Goal: Information Seeking & Learning: Learn about a topic

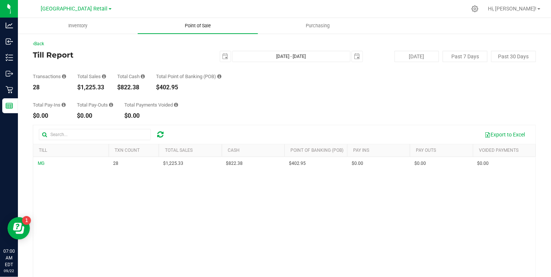
click at [193, 26] on span "Point of Sale" at bounding box center [198, 25] width 46 height 7
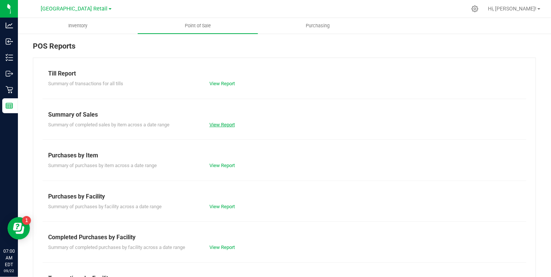
click at [221, 127] on link "View Report" at bounding box center [221, 125] width 25 height 6
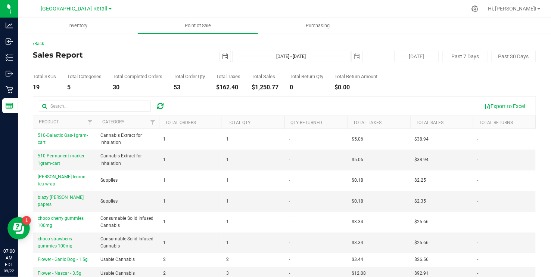
click at [220, 57] on span "[DATE]" at bounding box center [225, 56] width 11 height 11
click at [223, 56] on span "select" at bounding box center [226, 56] width 6 height 6
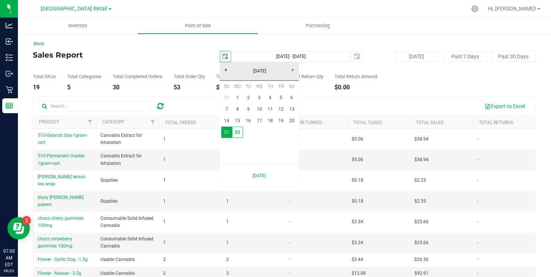
scroll to position [0, 19]
click at [226, 118] on link "14" at bounding box center [226, 121] width 11 height 12
type input "[DATE]"
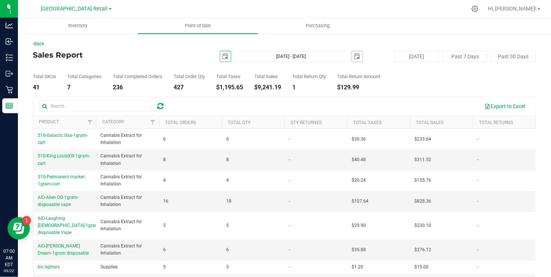
click at [356, 53] on span "select" at bounding box center [357, 56] width 6 height 6
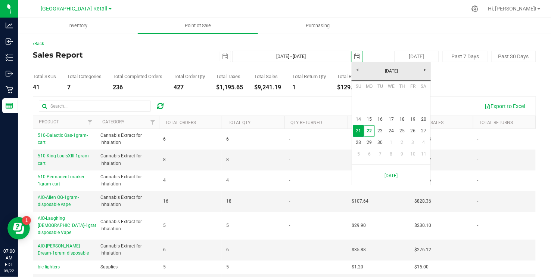
scroll to position [0, 19]
click at [426, 116] on link "20" at bounding box center [424, 120] width 11 height 12
type input "[DATE] - [DATE]"
type input "[DATE]"
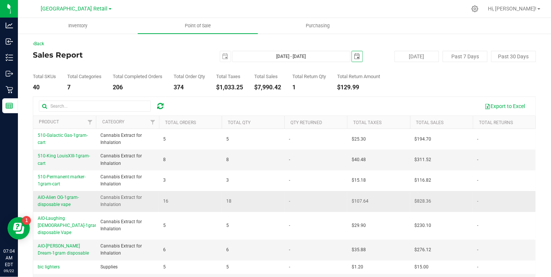
click at [230, 194] on td "18" at bounding box center [253, 201] width 63 height 21
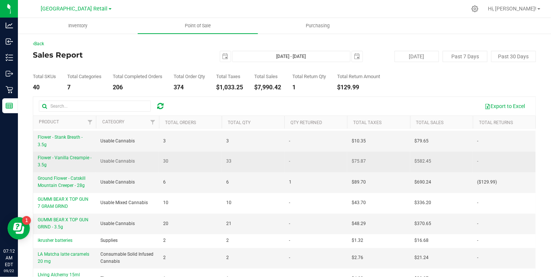
scroll to position [397, 0]
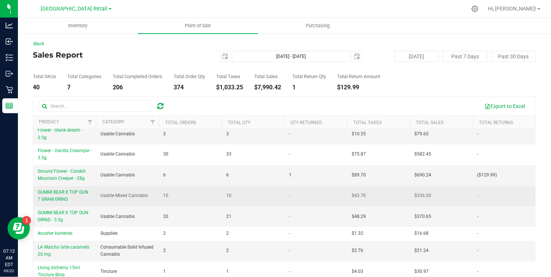
click at [205, 196] on td "10" at bounding box center [190, 196] width 63 height 21
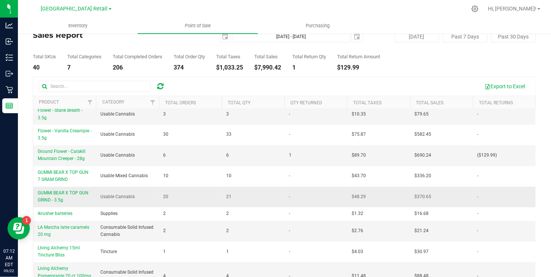
scroll to position [52, 0]
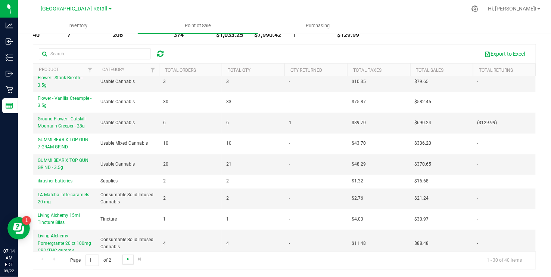
click at [126, 258] on span "Go to the next page" at bounding box center [128, 259] width 6 height 6
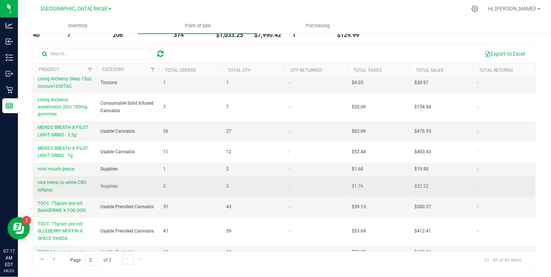
scroll to position [32, 0]
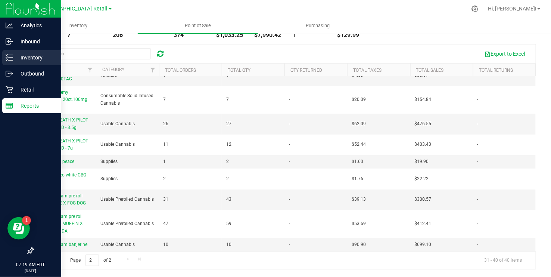
click at [9, 56] on icon at bounding box center [9, 57] width 7 height 7
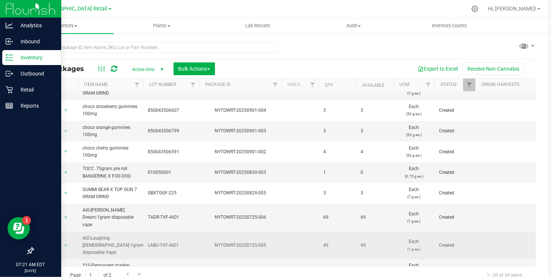
scroll to position [7, 0]
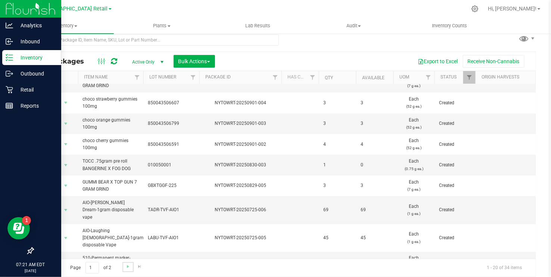
click at [125, 262] on link "Go to the next page" at bounding box center [127, 267] width 11 height 10
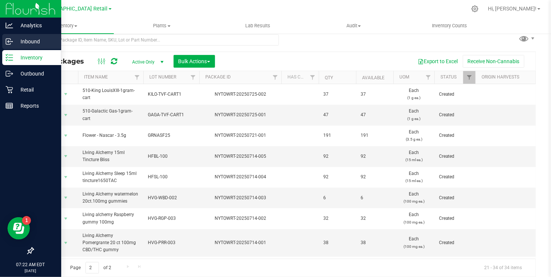
click at [24, 39] on p "Inbound" at bounding box center [35, 41] width 45 height 9
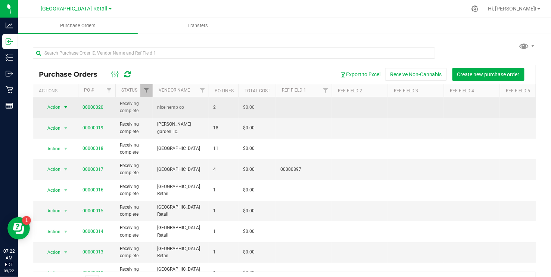
click at [68, 108] on span "select" at bounding box center [66, 107] width 6 height 6
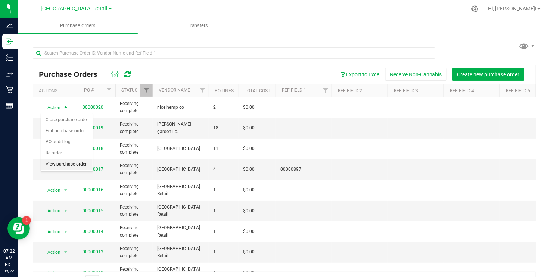
click at [64, 162] on li "View purchase order" at bounding box center [67, 164] width 52 height 11
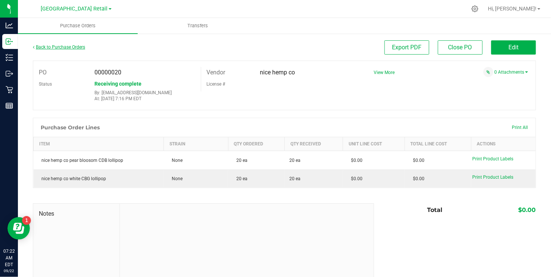
click at [54, 47] on link "Back to Purchase Orders" at bounding box center [59, 46] width 52 height 5
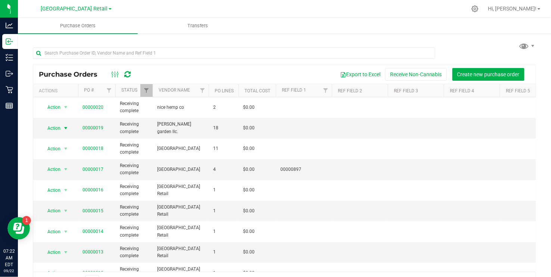
click at [65, 128] on span "select" at bounding box center [66, 128] width 6 height 6
click at [73, 185] on li "View purchase order" at bounding box center [67, 184] width 52 height 11
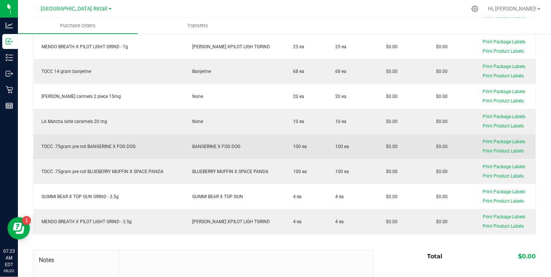
scroll to position [375, 0]
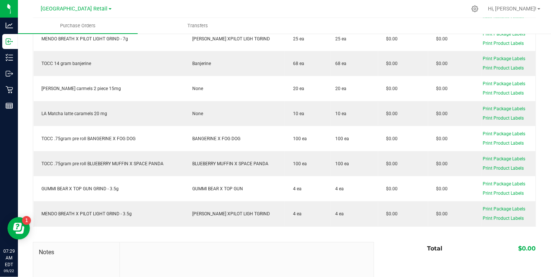
click at [134, 230] on div at bounding box center [284, 230] width 503 height 7
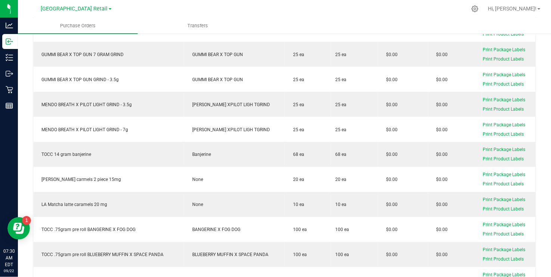
scroll to position [0, 0]
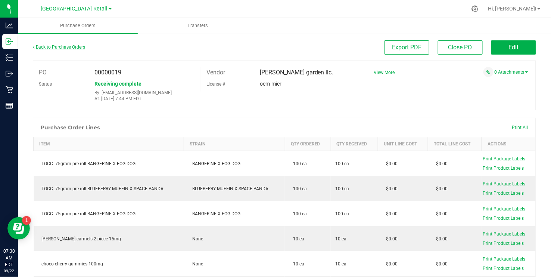
click at [45, 45] on link "Back to Purchase Orders" at bounding box center [59, 46] width 52 height 5
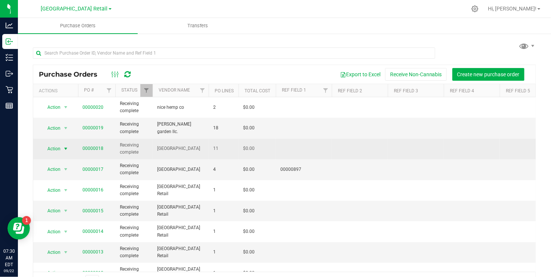
click at [67, 148] on span "select" at bounding box center [66, 149] width 6 height 6
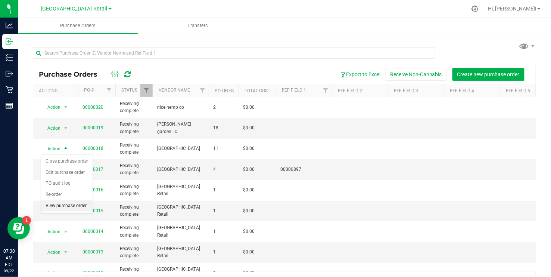
click at [65, 205] on li "View purchase order" at bounding box center [67, 205] width 52 height 11
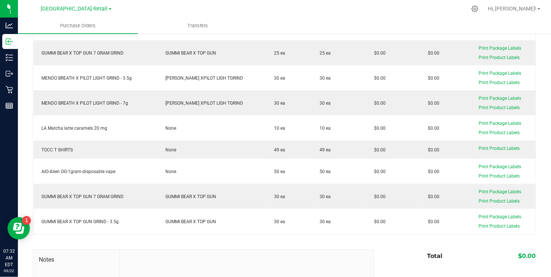
scroll to position [189, 0]
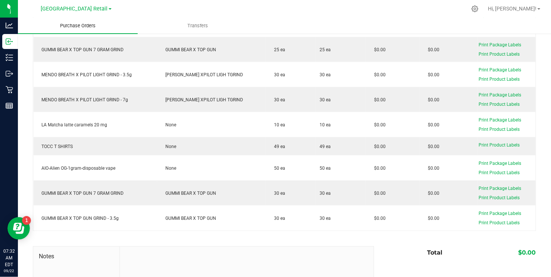
click at [30, 32] on uib-tab-heading "Purchase Orders" at bounding box center [78, 26] width 120 height 16
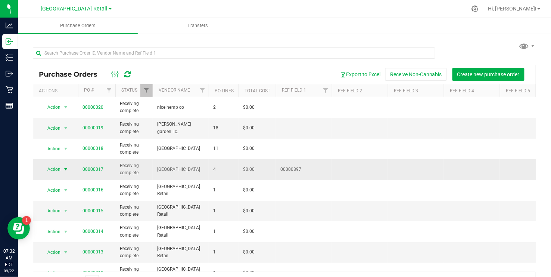
click at [66, 168] on span "select" at bounding box center [66, 169] width 6 height 6
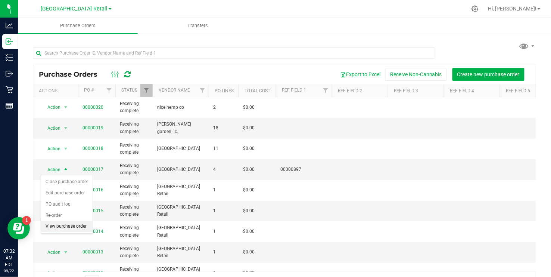
click at [65, 227] on li "View purchase order" at bounding box center [67, 226] width 52 height 11
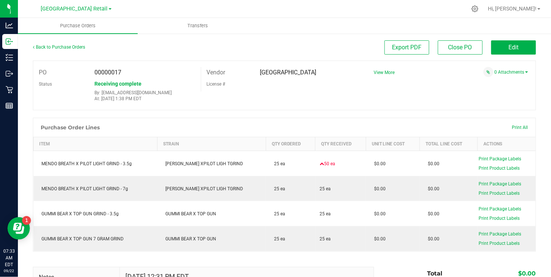
click at [385, 105] on div "PO 00000017 Status Receiving complete By: [EMAIL_ADDRESS][DOMAIN_NAME] At: [DAT…" at bounding box center [284, 85] width 503 height 50
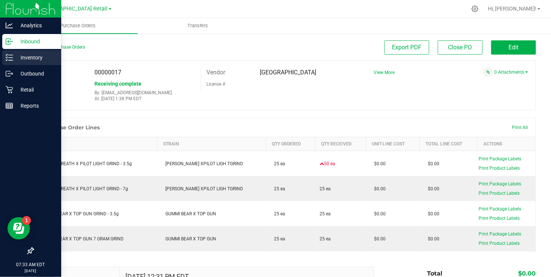
click at [29, 56] on p "Inventory" at bounding box center [35, 57] width 45 height 9
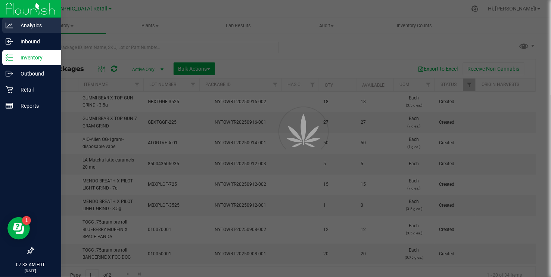
click at [27, 25] on p "Analytics" at bounding box center [35, 25] width 45 height 9
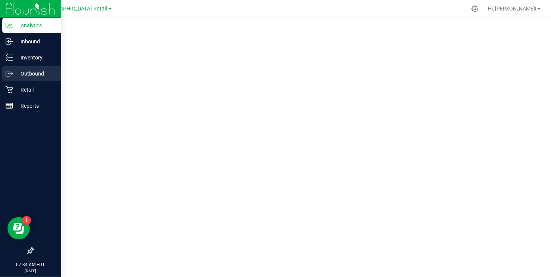
click at [34, 72] on p "Outbound" at bounding box center [35, 73] width 45 height 9
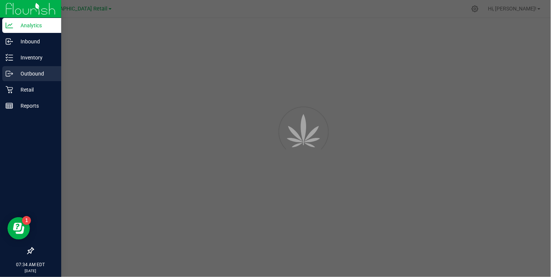
click at [34, 72] on p "Outbound" at bounding box center [35, 73] width 45 height 9
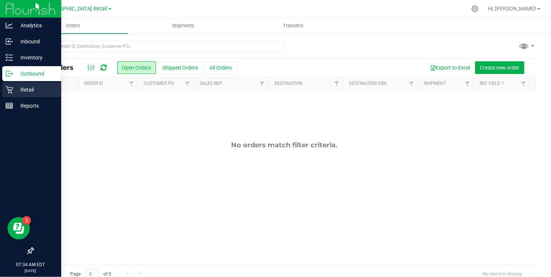
click at [24, 88] on p "Retail" at bounding box center [35, 89] width 45 height 9
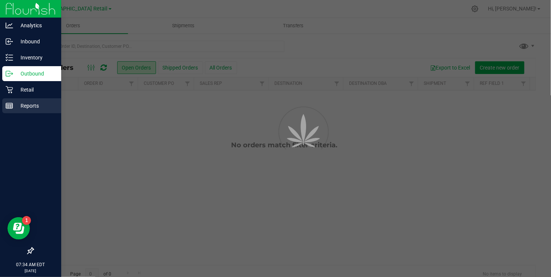
click at [26, 106] on p "Reports" at bounding box center [35, 105] width 45 height 9
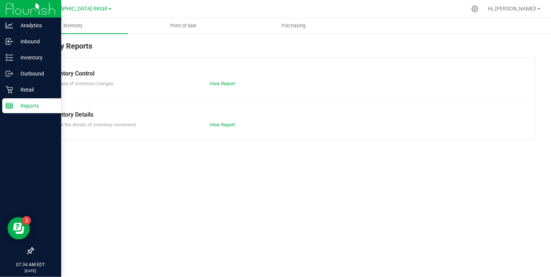
click at [26, 106] on p "Reports" at bounding box center [35, 105] width 45 height 9
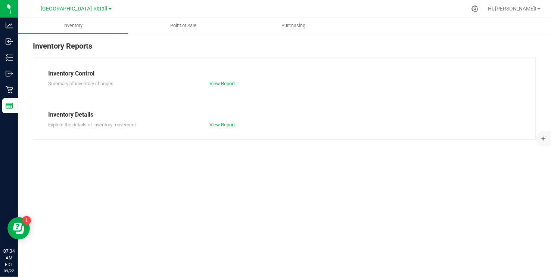
click at [122, 45] on div "Inventory Reports" at bounding box center [284, 48] width 503 height 17
click at [222, 125] on link "View Report" at bounding box center [221, 125] width 25 height 6
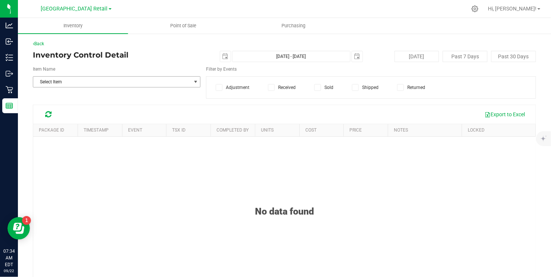
click at [55, 83] on span "Select Item" at bounding box center [112, 82] width 158 height 10
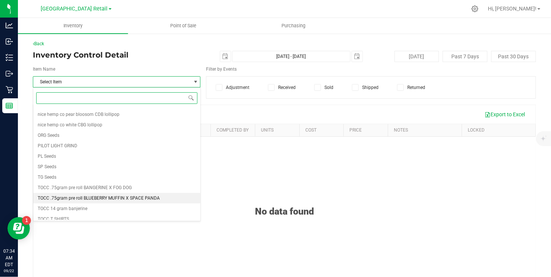
scroll to position [745, 0]
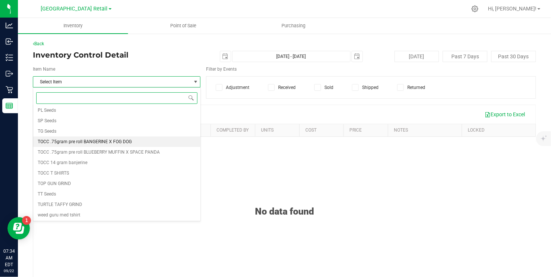
click at [78, 142] on span "TOCC .75gram pre roll BANGERINE X FOG DOG" at bounding box center [85, 141] width 94 height 5
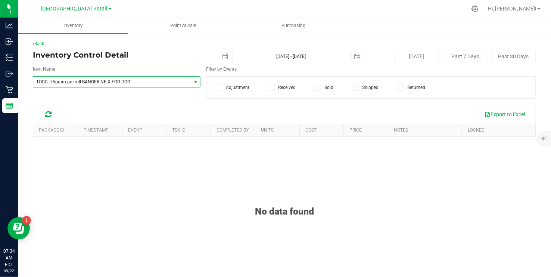
click at [318, 87] on icon at bounding box center [318, 87] width 5 height 0
click at [0, 0] on input "Sold" at bounding box center [0, 0] width 0 height 0
click at [223, 52] on span "select" at bounding box center [225, 56] width 10 height 10
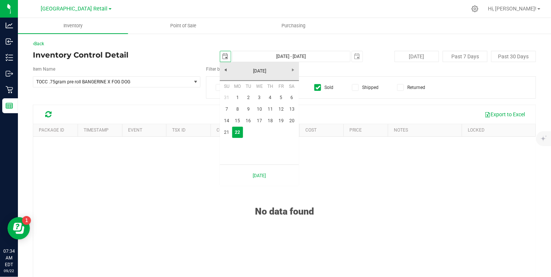
scroll to position [0, 19]
click at [235, 93] on link "1" at bounding box center [237, 98] width 11 height 12
type input "[DATE]"
type input "[DATE] - [DATE]"
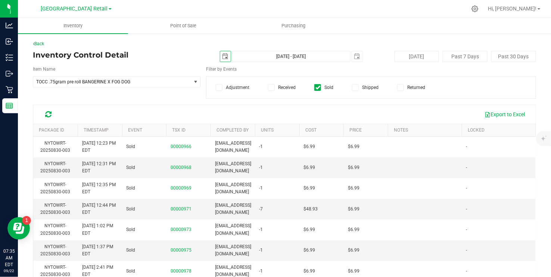
click at [223, 58] on span "select" at bounding box center [226, 56] width 6 height 6
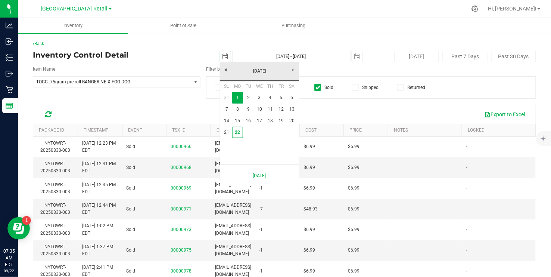
click at [223, 58] on span "select" at bounding box center [226, 56] width 6 height 6
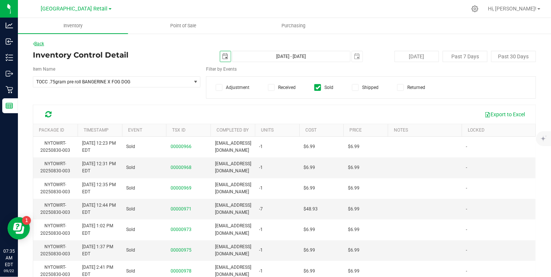
click at [40, 43] on link "Back" at bounding box center [38, 43] width 11 height 5
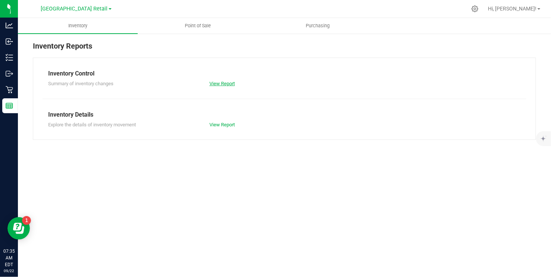
click at [220, 84] on link "View Report" at bounding box center [221, 84] width 25 height 6
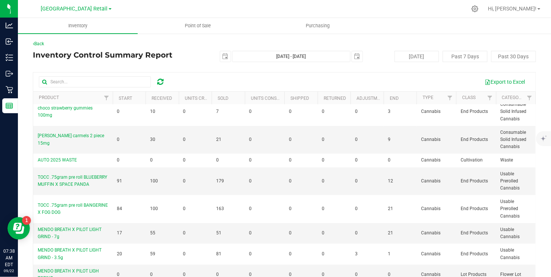
scroll to position [111, 0]
click at [225, 53] on span "select" at bounding box center [225, 56] width 10 height 10
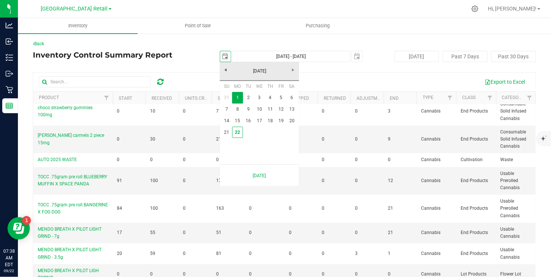
scroll to position [0, 19]
click at [228, 71] on link "[DATE]" at bounding box center [260, 71] width 80 height 12
click at [271, 114] on link "[DATE]" at bounding box center [269, 112] width 19 height 19
click at [279, 98] on link "4" at bounding box center [281, 98] width 11 height 12
type input "[DATE]"
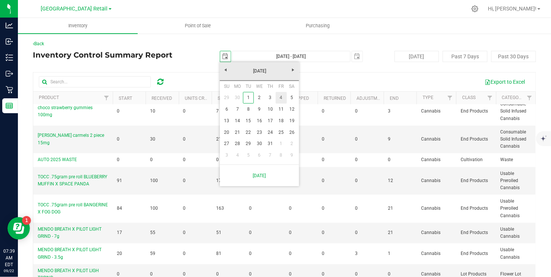
type input "[DATE] - [DATE]"
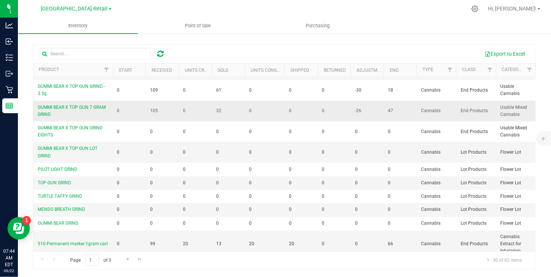
scroll to position [291, 0]
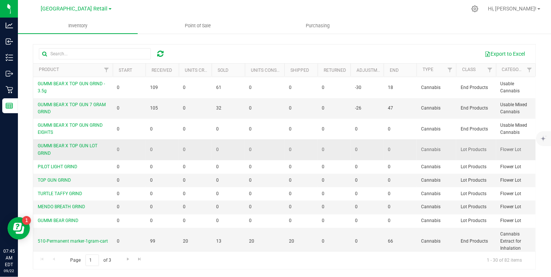
click at [229, 147] on td "0" at bounding box center [228, 149] width 33 height 21
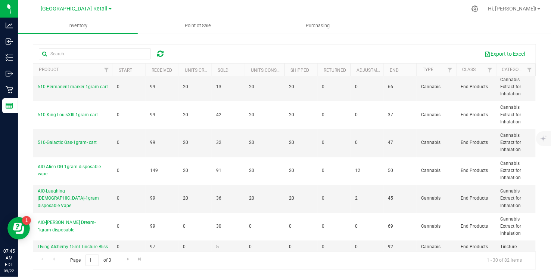
scroll to position [445, 0]
click at [158, 131] on td "99" at bounding box center [162, 142] width 33 height 28
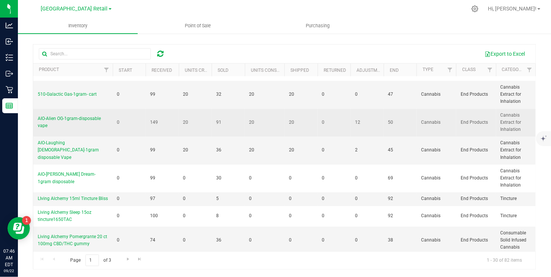
scroll to position [497, 0]
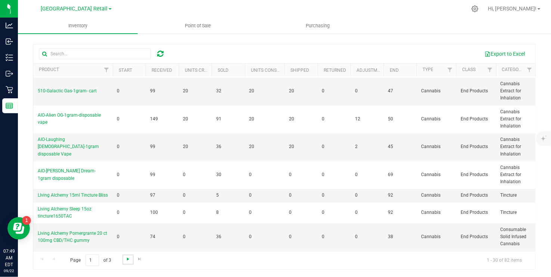
click at [125, 257] on span "Go to the next page" at bounding box center [128, 259] width 6 height 6
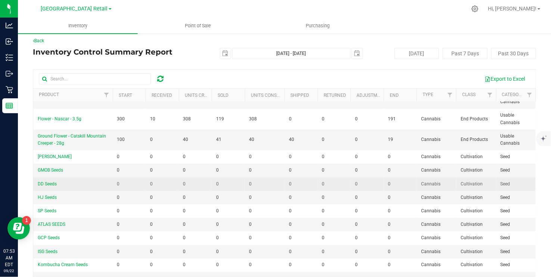
scroll to position [260, 0]
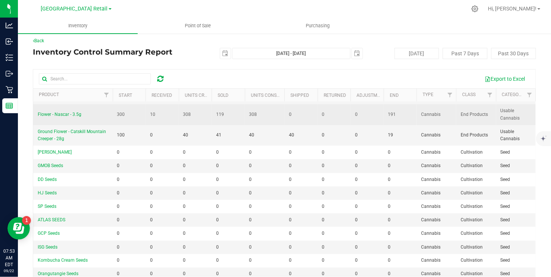
click at [231, 108] on td "119" at bounding box center [228, 114] width 33 height 21
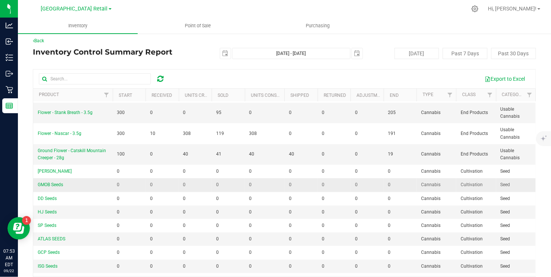
scroll to position [242, 0]
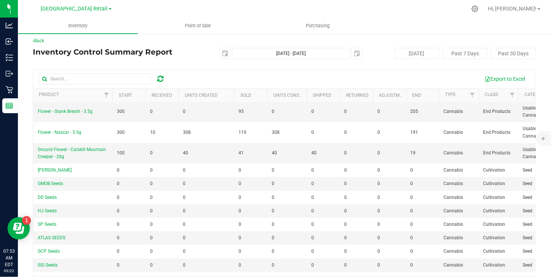
drag, startPoint x: 213, startPoint y: 93, endPoint x: 236, endPoint y: 91, distance: 23.3
click at [236, 91] on div "Product Start Received Units Created Sold Units Consumed Shipped Returned Adjus…" at bounding box center [284, 95] width 503 height 13
click at [231, 92] on tr "Product Start Received Units Created Sold Units Consumed Shipped Returned Adjus…" at bounding box center [295, 95] width 525 height 13
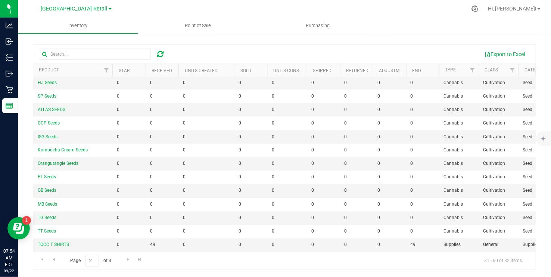
scroll to position [28, 0]
click at [125, 258] on span "Go to the next page" at bounding box center [128, 259] width 6 height 6
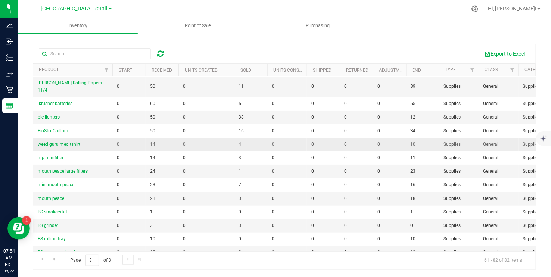
scroll to position [0, 0]
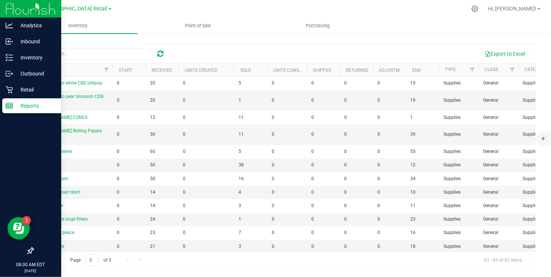
click at [26, 108] on p "Reports" at bounding box center [35, 105] width 45 height 9
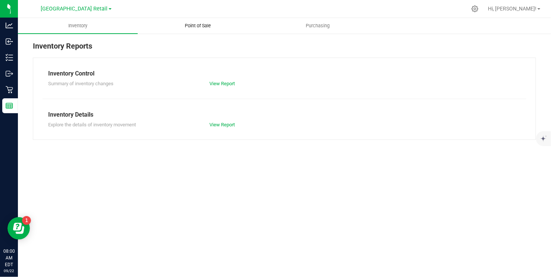
click at [201, 27] on span "Point of Sale" at bounding box center [198, 25] width 46 height 7
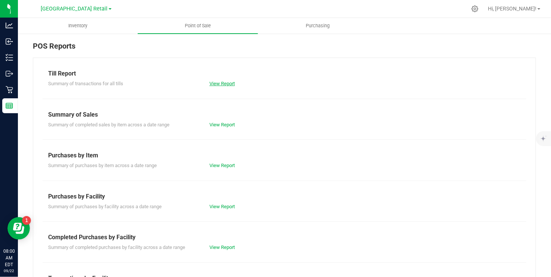
click at [221, 83] on link "View Report" at bounding box center [221, 84] width 25 height 6
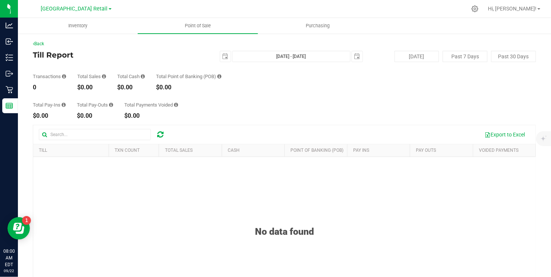
click at [346, 40] on div "Back" at bounding box center [284, 43] width 503 height 7
click at [503, 56] on button "Past 30 Days" at bounding box center [513, 56] width 45 height 11
type input "[DATE]"
type input "[DATE] - [DATE]"
